Goal: Information Seeking & Learning: Check status

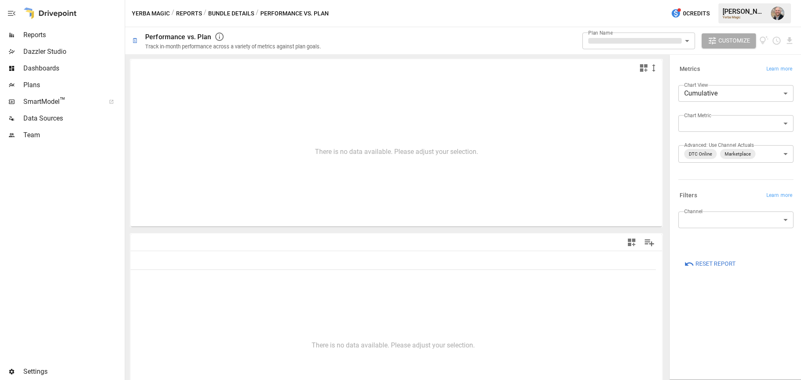
type input "**********"
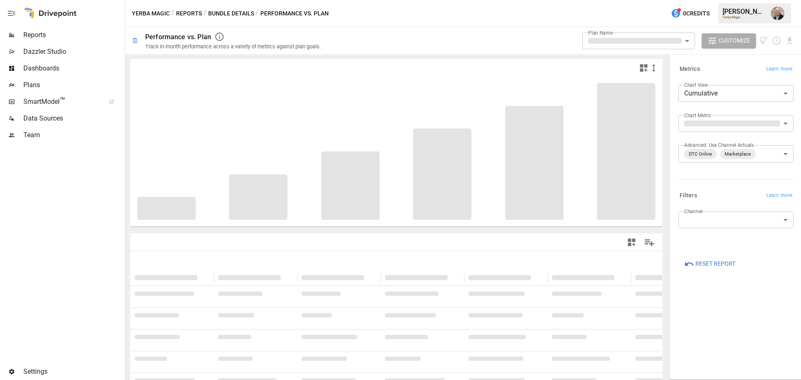
type input "**********"
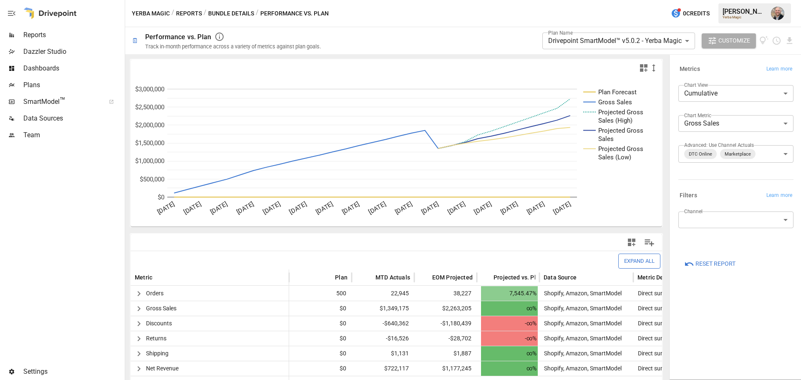
click at [38, 43] on div "Reports" at bounding box center [61, 35] width 123 height 17
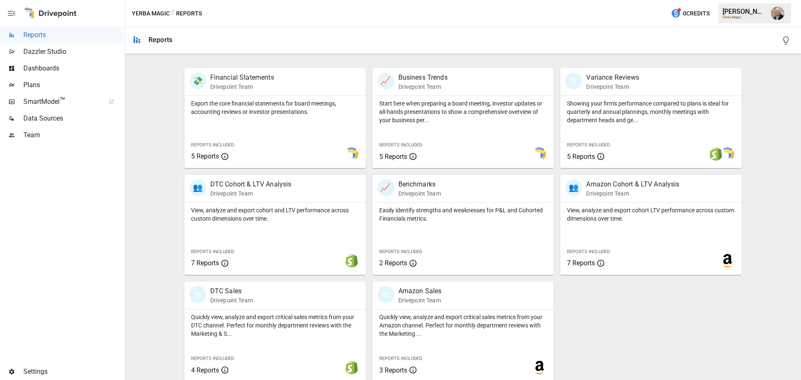
scroll to position [160, 0]
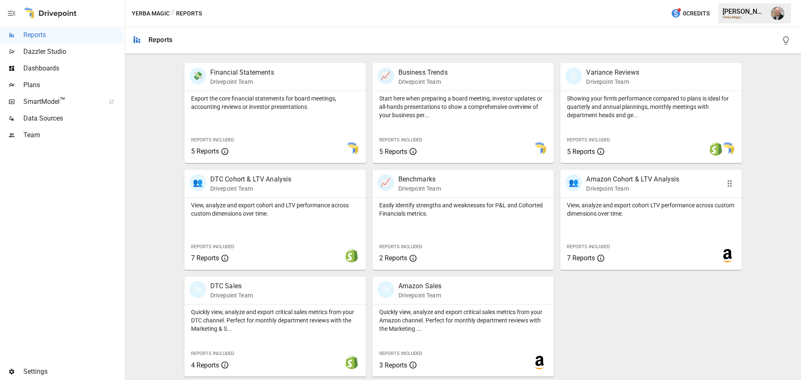
click at [597, 204] on p "View, analyze and export cohort LTV performance across custom dimensions over t…" at bounding box center [651, 209] width 168 height 17
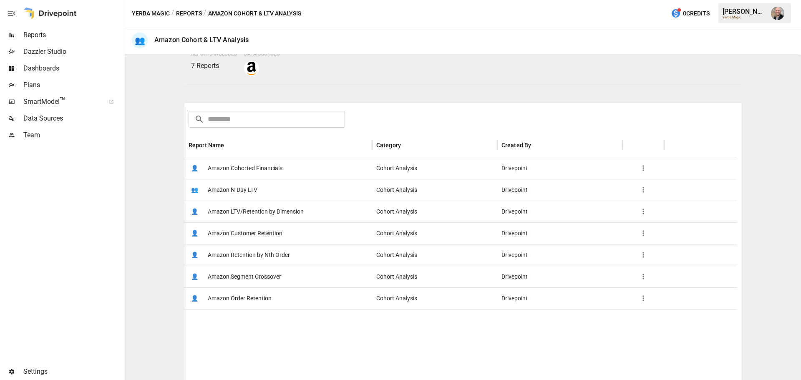
scroll to position [83, 0]
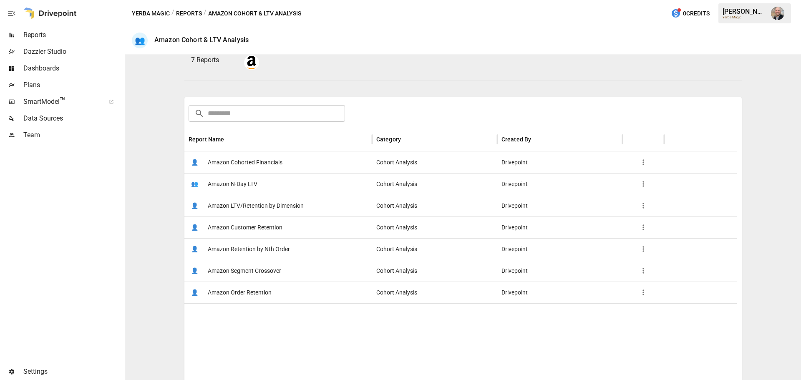
click at [278, 162] on span "Amazon Cohorted Financials" at bounding box center [245, 162] width 75 height 21
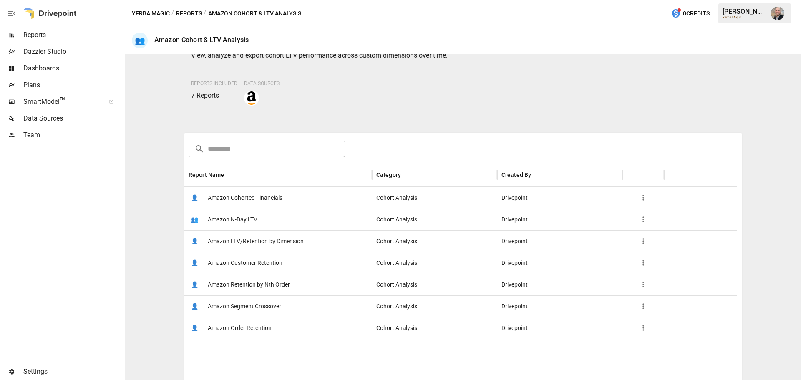
scroll to position [125, 0]
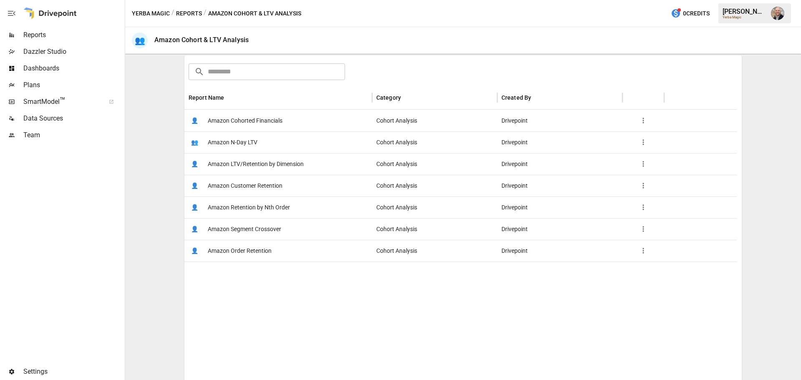
click at [192, 11] on button "Reports" at bounding box center [189, 13] width 26 height 10
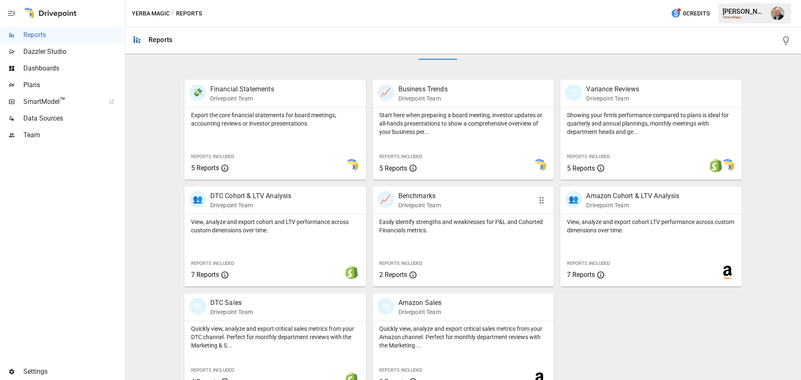
scroll to position [160, 0]
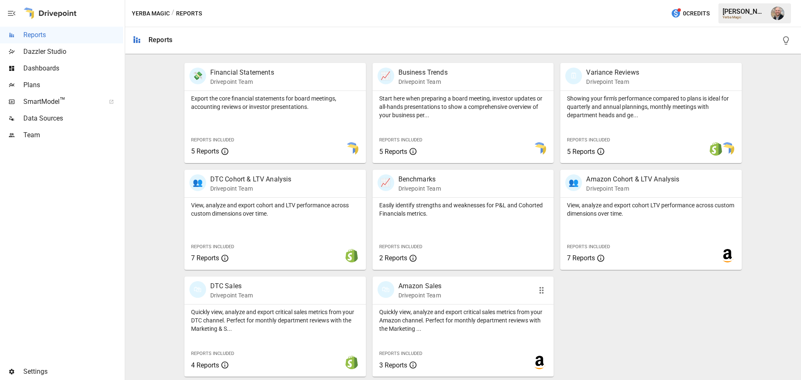
click at [414, 298] on p "Drivepoint Team" at bounding box center [420, 295] width 43 height 8
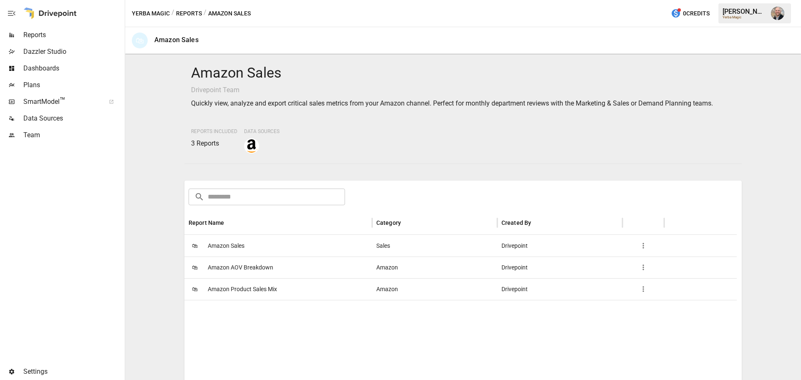
click at [303, 238] on div "🛍 Amazon Sales" at bounding box center [278, 246] width 188 height 22
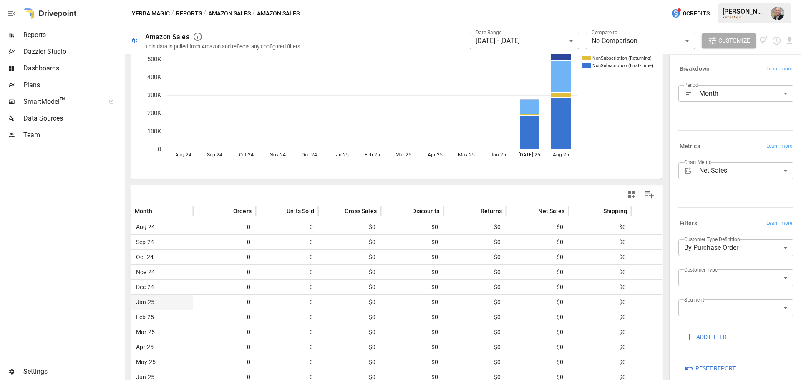
scroll to position [94, 0]
